Goal: Task Accomplishment & Management: Complete application form

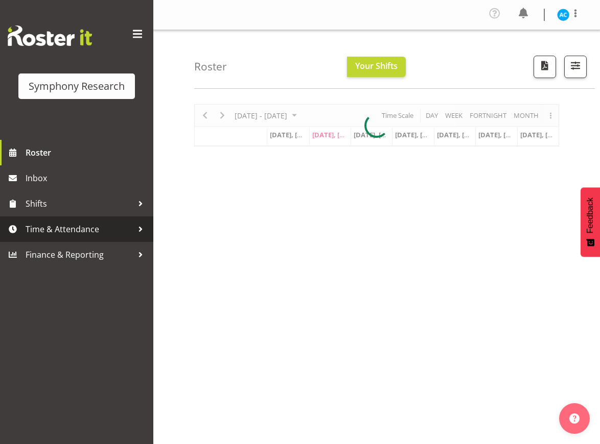
click at [83, 226] on span "Time & Attendance" at bounding box center [79, 229] width 107 height 15
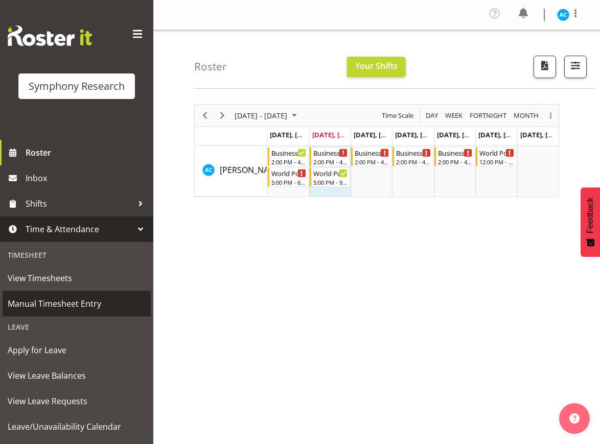
click at [81, 308] on span "Manual Timesheet Entry" at bounding box center [77, 303] width 138 height 15
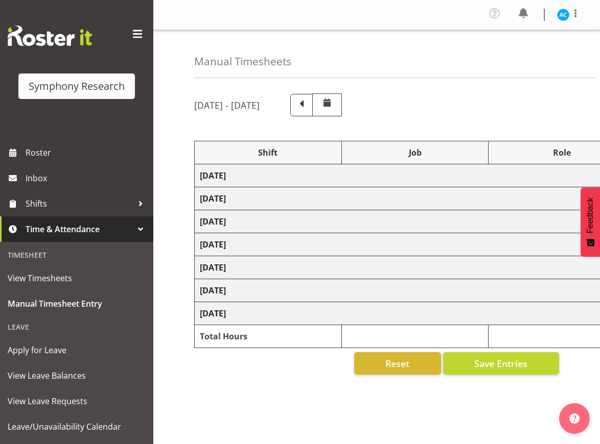
select select "26078"
select select "10499"
select select "47"
select select "26078"
select select "10499"
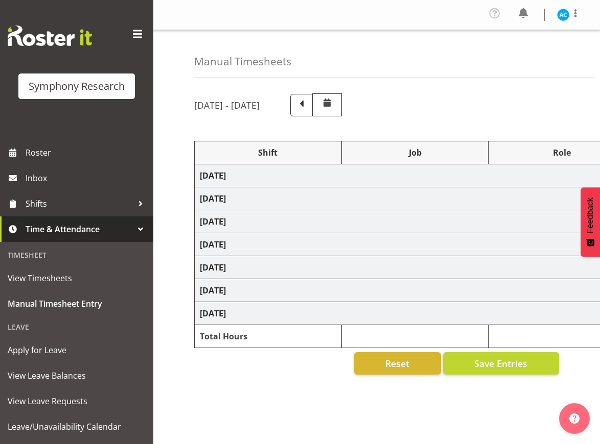
select select "47"
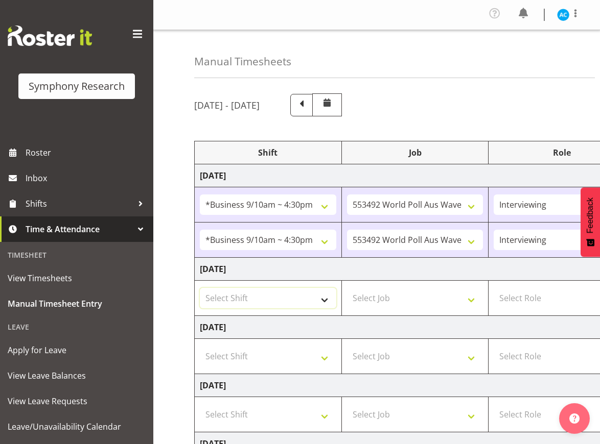
click at [228, 306] on select "Select Shift !!Weekend Residential (Roster IT Shift Label) *Business 9/10am ~ 4…" at bounding box center [268, 298] width 136 height 20
select select "26078"
click at [200, 288] on select "Select Shift !!Weekend Residential (Roster IT Shift Label) *Business 9/10am ~ 4…" at bounding box center [268, 298] width 136 height 20
click at [379, 299] on select "Select Job 550060 IF Admin 553492 World Poll Aus Wave 2 Main 2025 553493 World …" at bounding box center [415, 298] width 136 height 20
select select "10499"
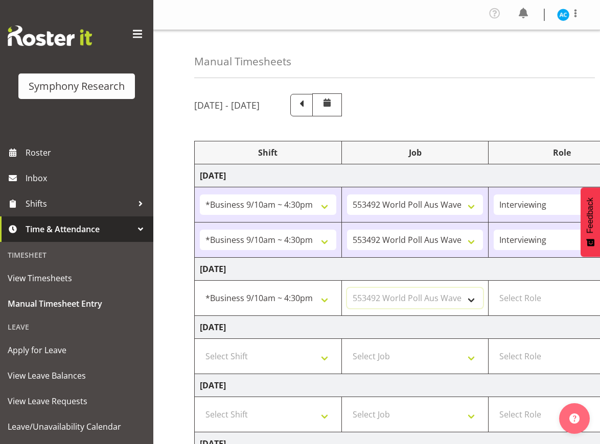
click at [347, 288] on select "Select Job 550060 IF Admin 553492 World Poll Aus Wave 2 Main 2025 553493 World …" at bounding box center [415, 298] width 136 height 20
click at [520, 301] on select "Select Role Briefing Interviewing" at bounding box center [561, 298] width 136 height 20
select select "47"
click at [493, 288] on select "Select Role Briefing Interviewing" at bounding box center [561, 298] width 136 height 20
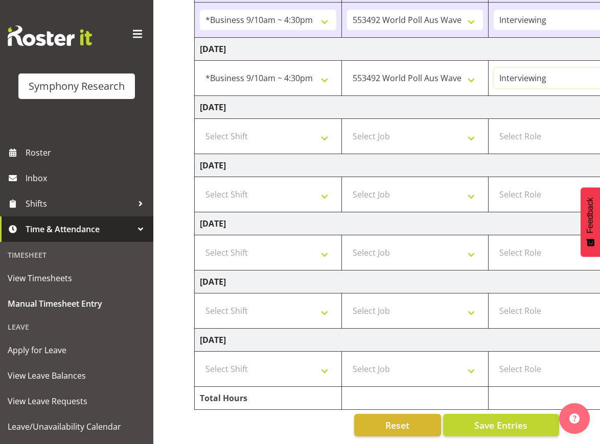
scroll to position [0, 309]
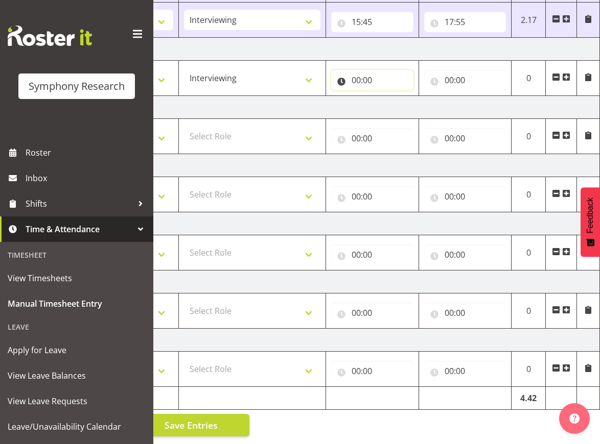
click at [358, 70] on input "00:00" at bounding box center [372, 80] width 82 height 20
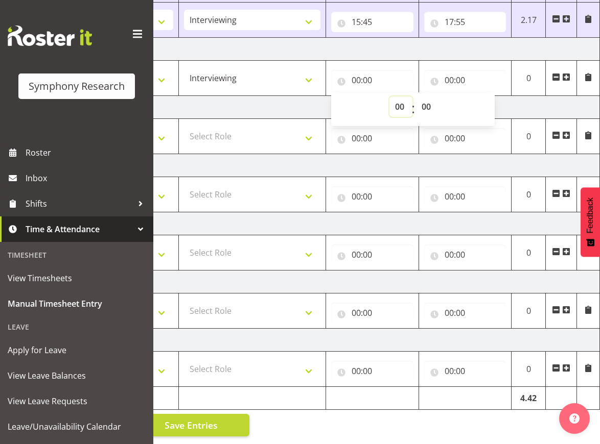
click at [406, 97] on select "00 01 02 03 04 05 06 07 08 09 10 11 12 13 14 15 16 17 18 19 20 21 22 23" at bounding box center [400, 107] width 23 height 20
select select "13"
click at [389, 97] on select "00 01 02 03 04 05 06 07 08 09 10 11 12 13 14 15 16 17 18 19 20 21 22 23" at bounding box center [400, 107] width 23 height 20
type input "13:00"
click at [451, 70] on input "00:00" at bounding box center [465, 80] width 82 height 20
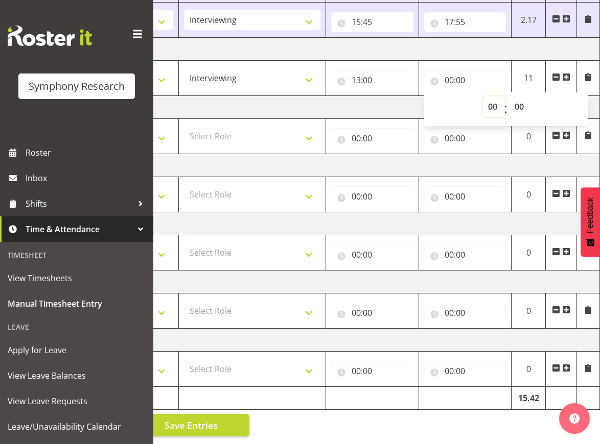
click at [488, 97] on select "00 01 02 03 04 05 06 07 08 09 10 11 12 13 14 15 16 17 18 19 20 21 22 23" at bounding box center [493, 107] width 23 height 20
select select "16"
click at [482, 97] on select "00 01 02 03 04 05 06 07 08 09 10 11 12 13 14 15 16 17 18 19 20 21 22 23" at bounding box center [493, 107] width 23 height 20
type input "16:00"
click at [221, 416] on button "Save Entries" at bounding box center [191, 425] width 116 height 22
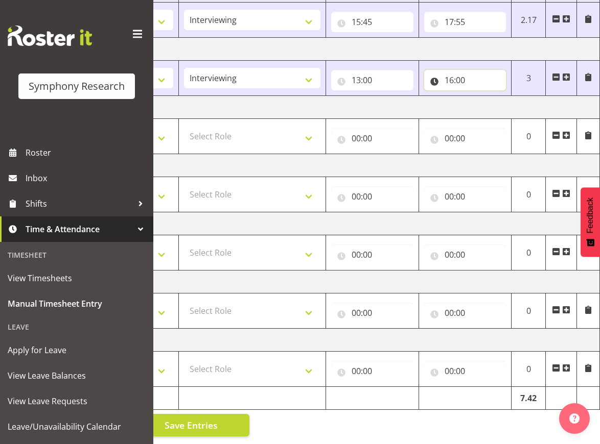
click at [448, 70] on input "16:00" at bounding box center [465, 80] width 82 height 20
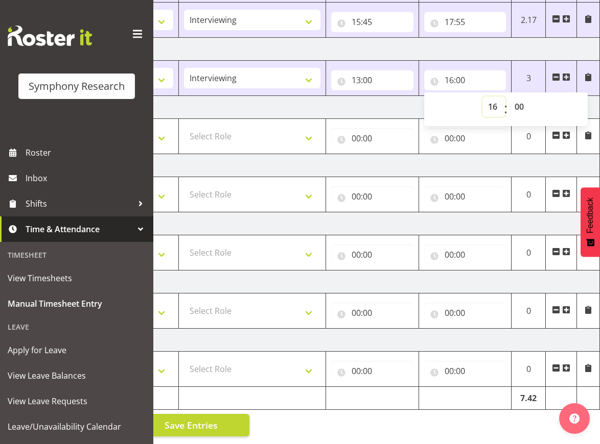
click at [495, 97] on select "00 01 02 03 04 05 06 07 08 09 10 11 12 13 14 15 16 17 18 19 20 21 22 23" at bounding box center [493, 107] width 23 height 20
select select "15"
click at [482, 97] on select "00 01 02 03 04 05 06 07 08 09 10 11 12 13 14 15 16 17 18 19 20 21 22 23" at bounding box center [493, 107] width 23 height 20
type input "15:00"
select select "50"
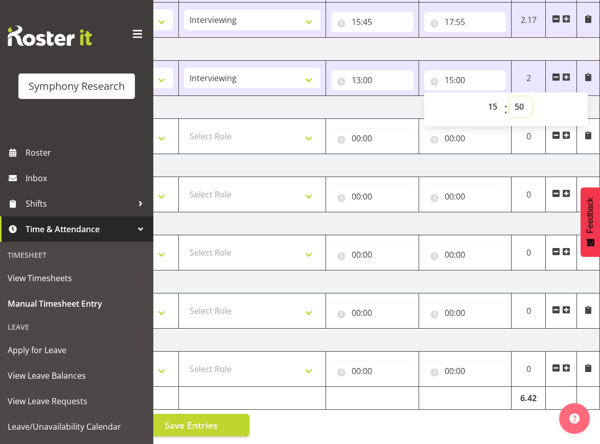
type input "15:50"
select select "56"
type input "15:56"
click at [200, 419] on span "Save Entries" at bounding box center [190, 425] width 53 height 13
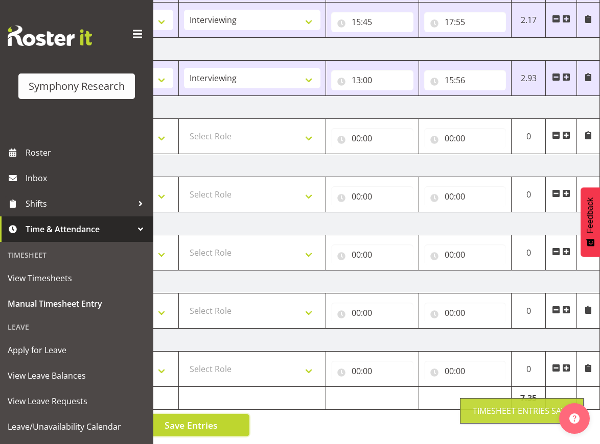
scroll to position [0, 0]
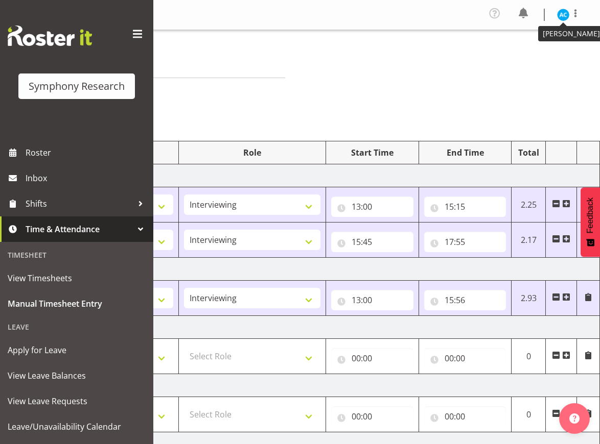
click at [565, 18] on img at bounding box center [563, 15] width 12 height 12
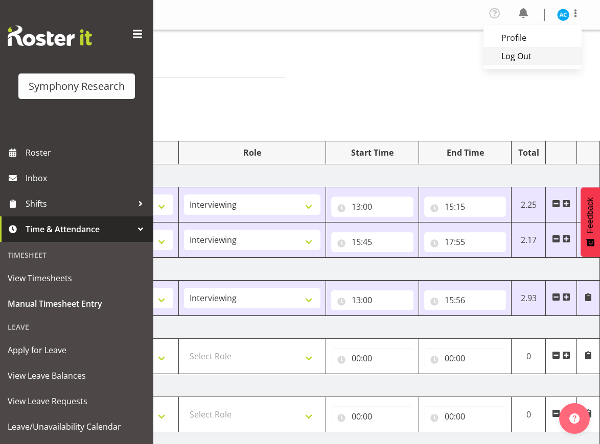
click at [526, 57] on link "Log Out" at bounding box center [532, 56] width 98 height 18
